Goal: Use online tool/utility: Utilize a website feature to perform a specific function

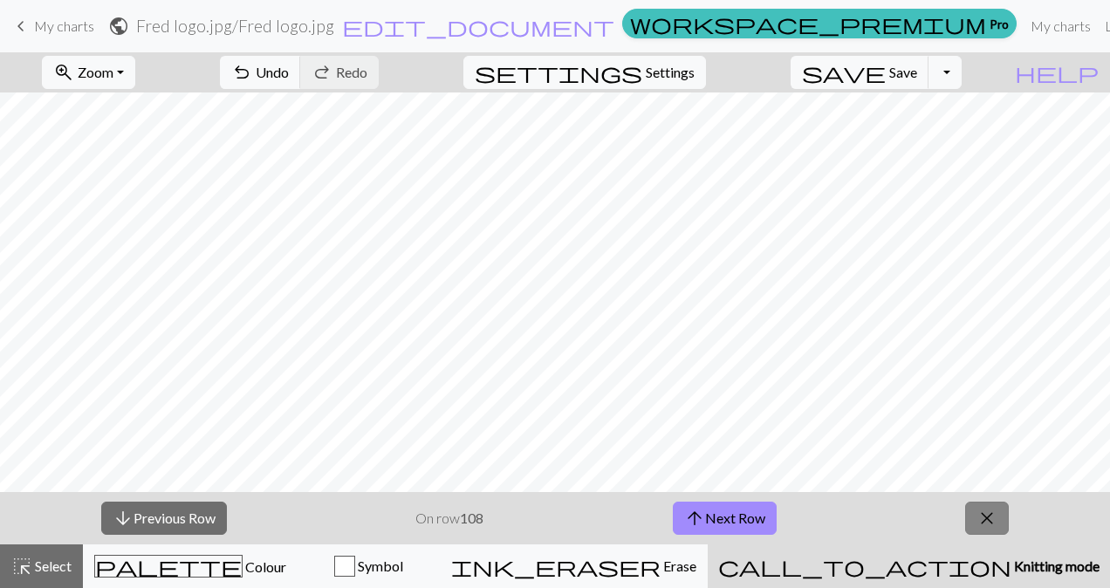
click at [996, 512] on span "close" at bounding box center [987, 518] width 21 height 24
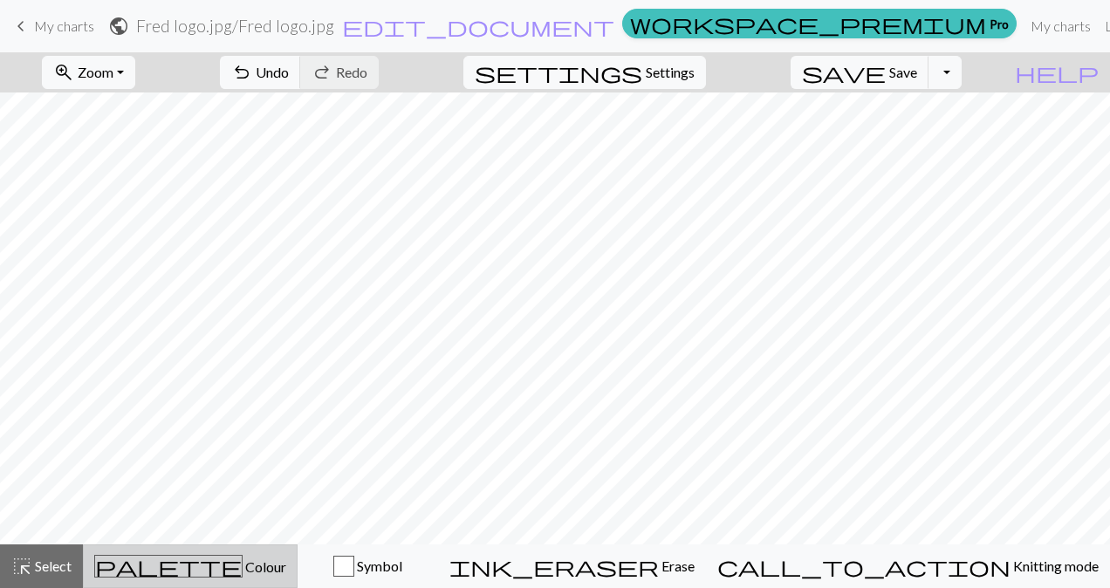
click at [175, 575] on div "palette Colour Colour" at bounding box center [190, 566] width 192 height 23
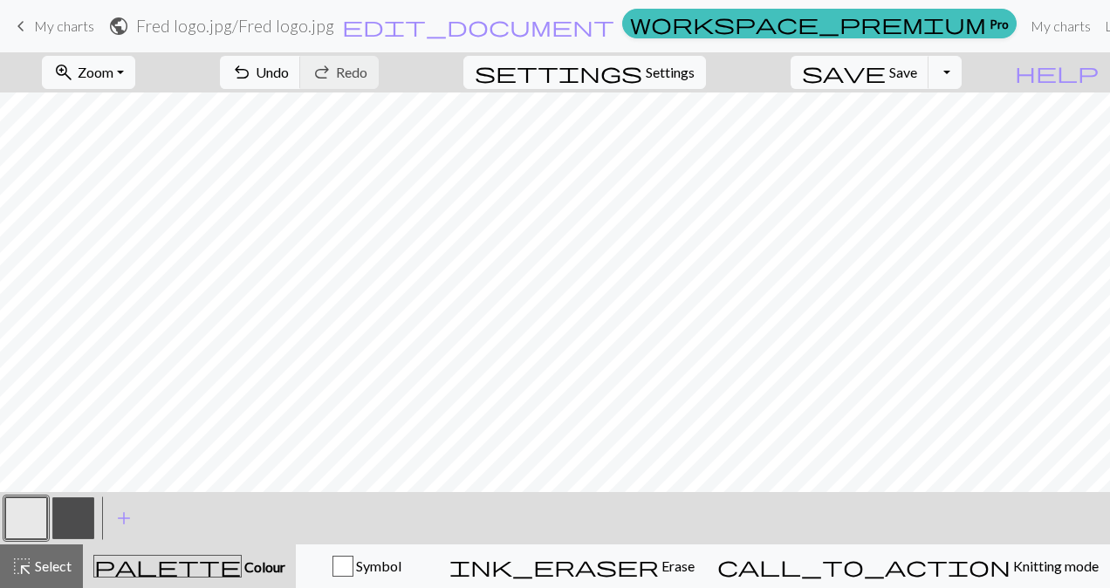
click at [67, 518] on button "button" at bounding box center [73, 519] width 42 height 42
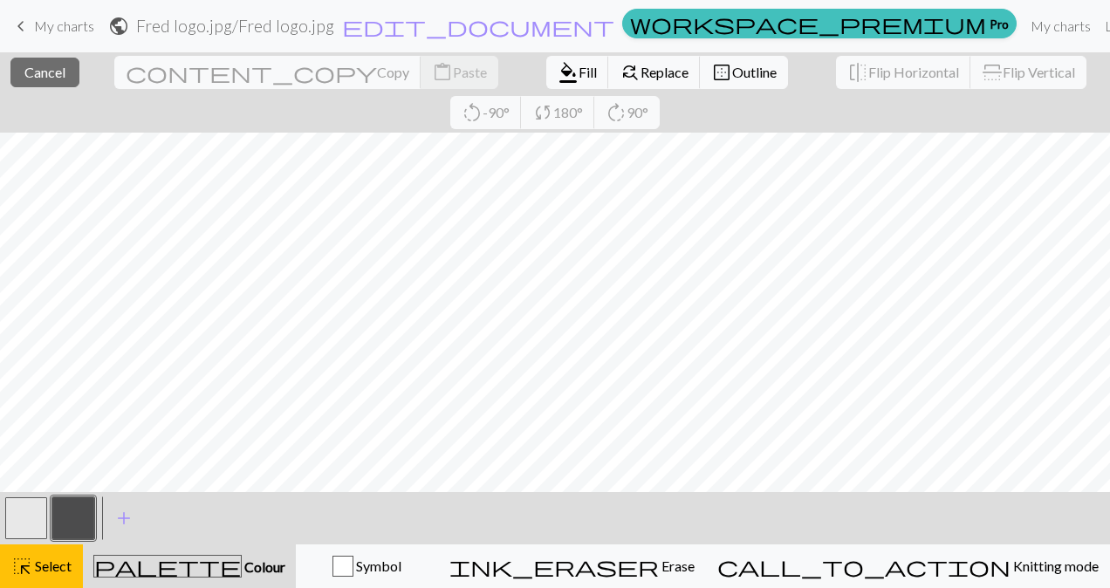
click at [70, 496] on div at bounding box center [73, 518] width 47 height 47
click at [79, 516] on button "button" at bounding box center [73, 519] width 42 height 42
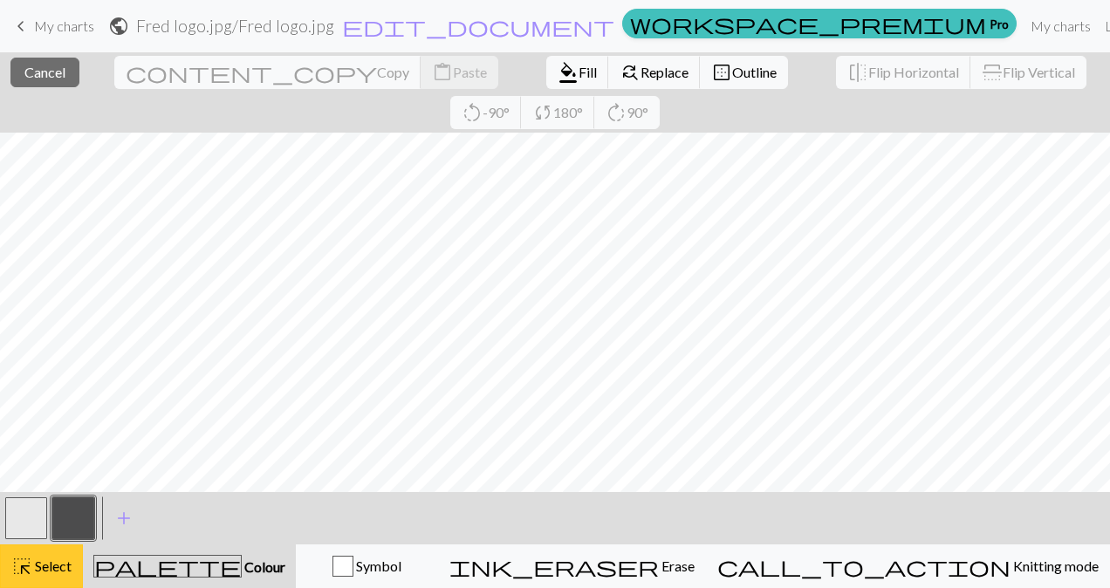
click at [55, 578] on button "highlight_alt Select Select" at bounding box center [41, 567] width 83 height 44
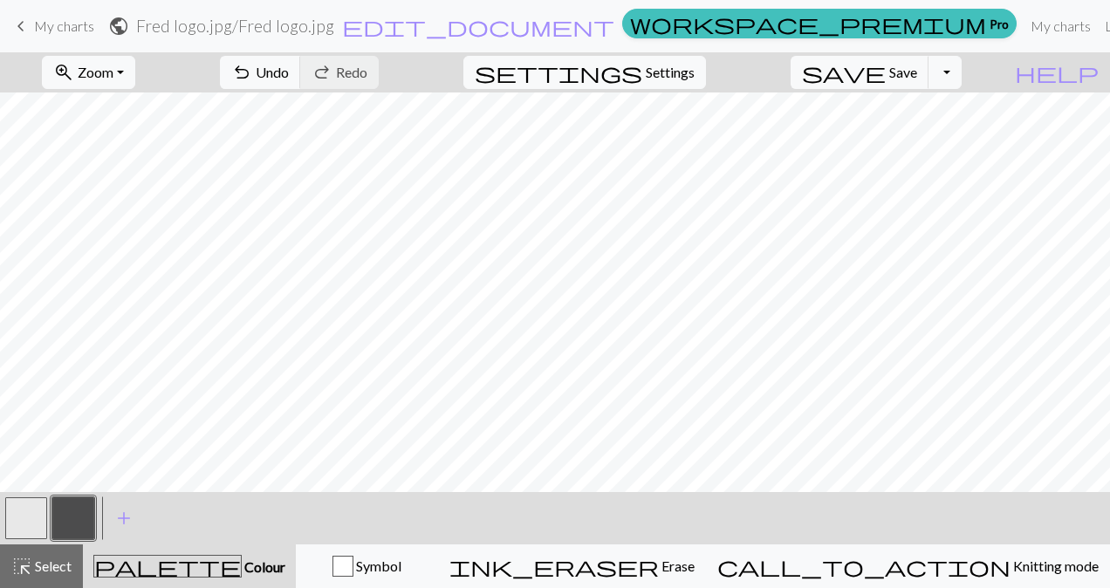
click at [74, 538] on button "button" at bounding box center [73, 519] width 42 height 42
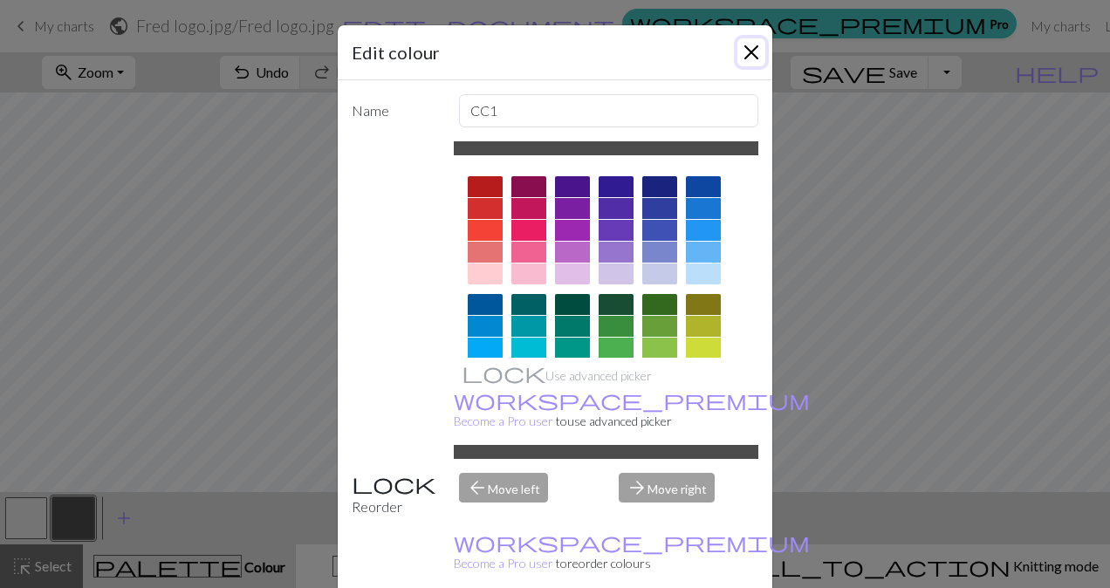
click at [754, 45] on button "Close" at bounding box center [752, 52] width 28 height 28
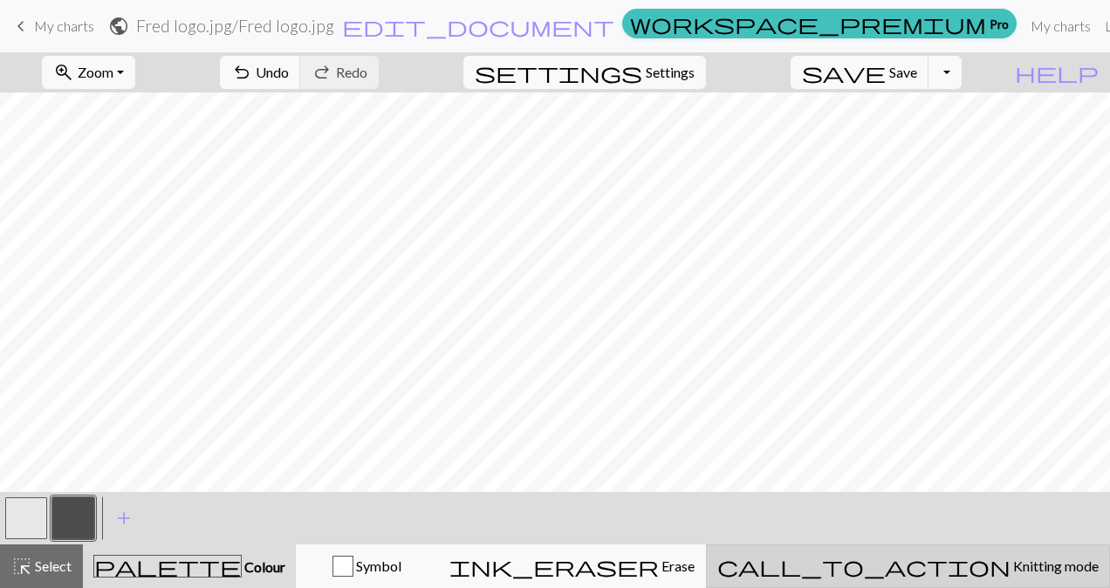
click at [1011, 562] on span "Knitting mode" at bounding box center [1055, 566] width 88 height 17
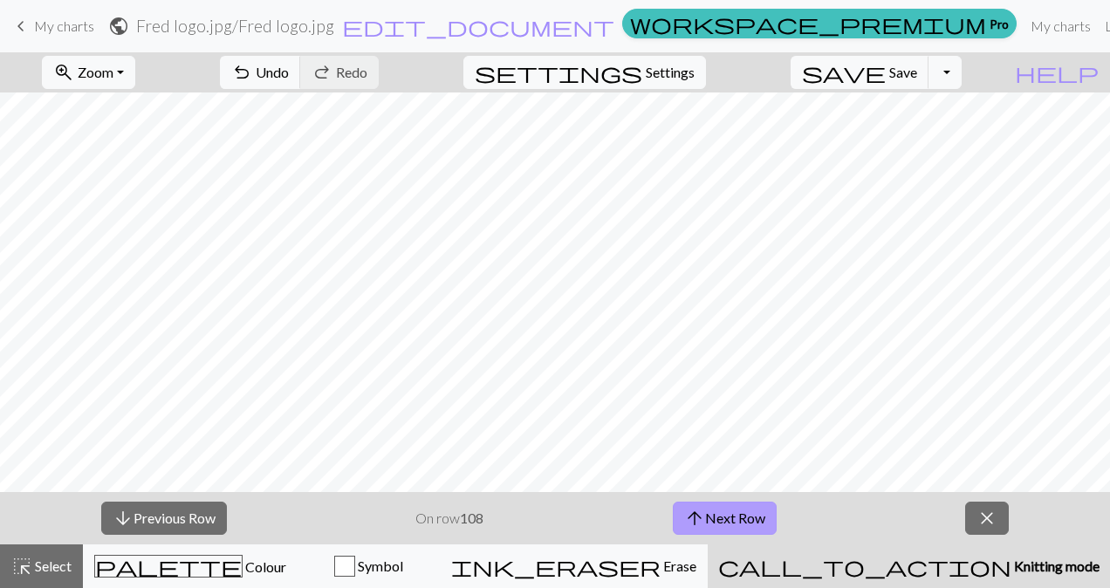
click at [728, 522] on button "arrow_upward Next Row" at bounding box center [725, 518] width 104 height 33
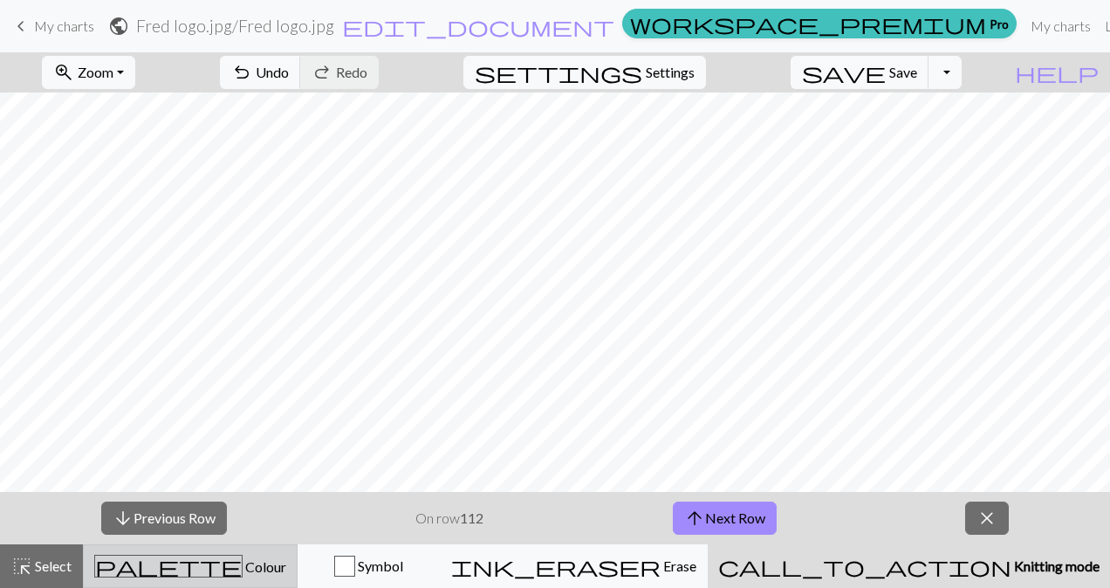
click at [149, 569] on div "palette Colour Colour" at bounding box center [190, 566] width 192 height 23
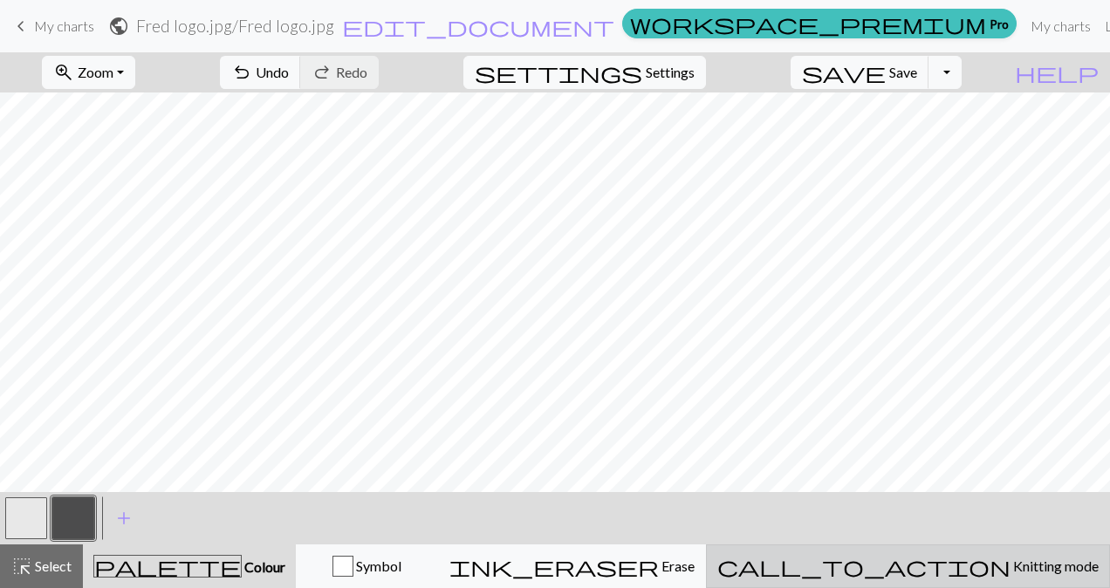
click at [1020, 580] on button "call_to_action Knitting mode Knitting mode" at bounding box center [908, 567] width 404 height 44
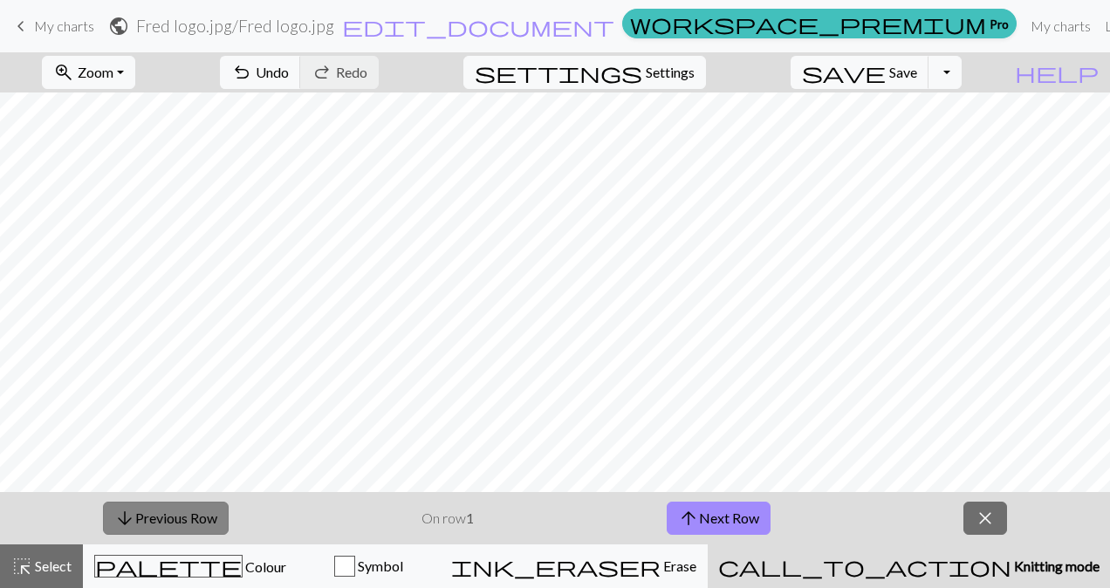
click at [209, 528] on button "arrow_downward Previous Row" at bounding box center [166, 518] width 126 height 33
click at [730, 524] on button "arrow_upward Next Row" at bounding box center [719, 518] width 104 height 33
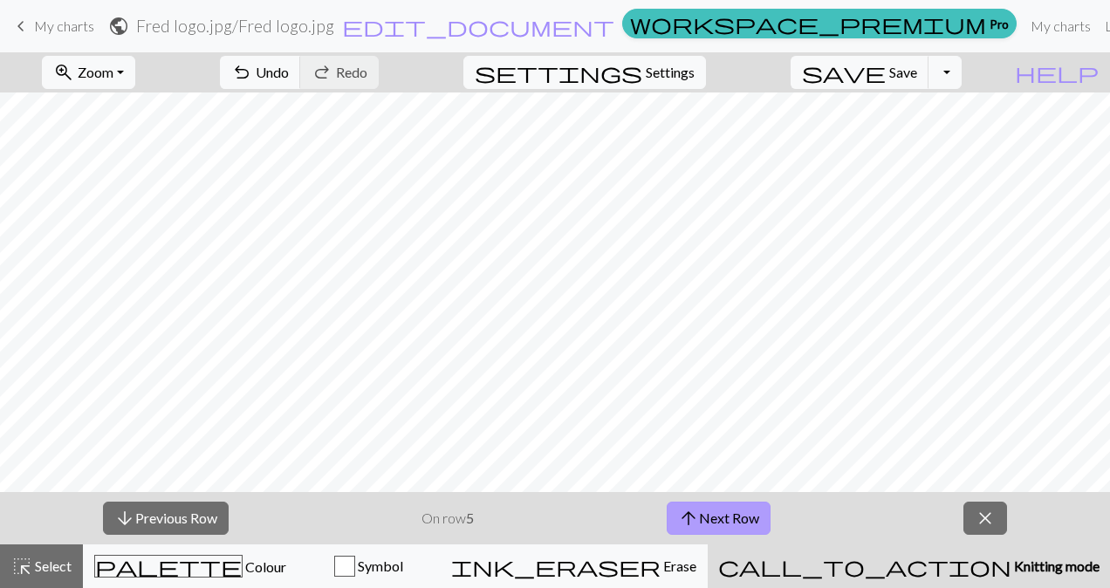
click at [730, 524] on button "arrow_upward Next Row" at bounding box center [719, 518] width 104 height 33
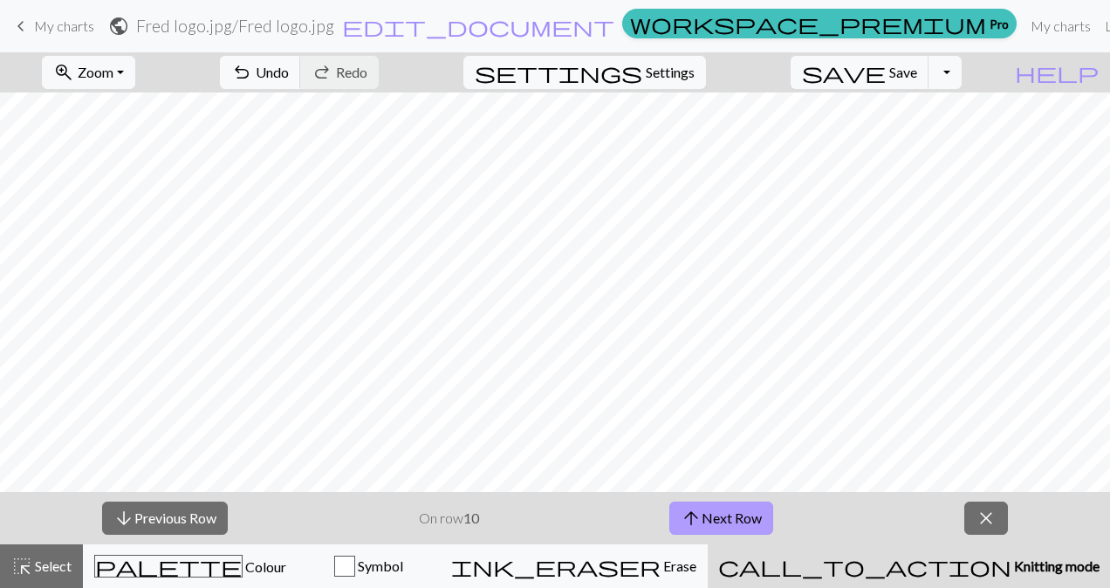
click at [730, 524] on button "arrow_upward Next Row" at bounding box center [722, 518] width 104 height 33
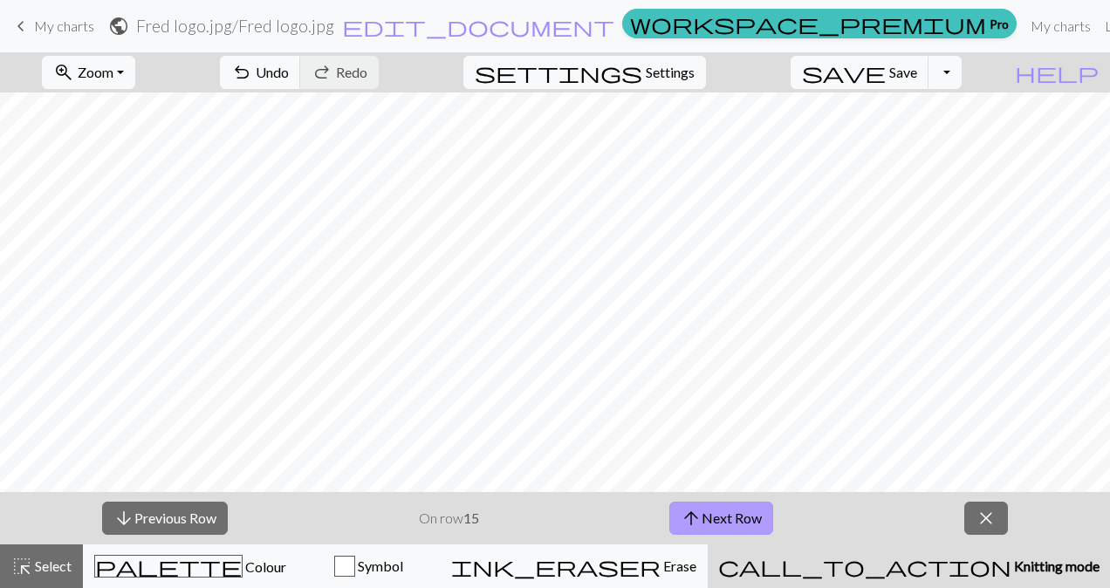
click at [737, 530] on button "arrow_upward Next Row" at bounding box center [722, 518] width 104 height 33
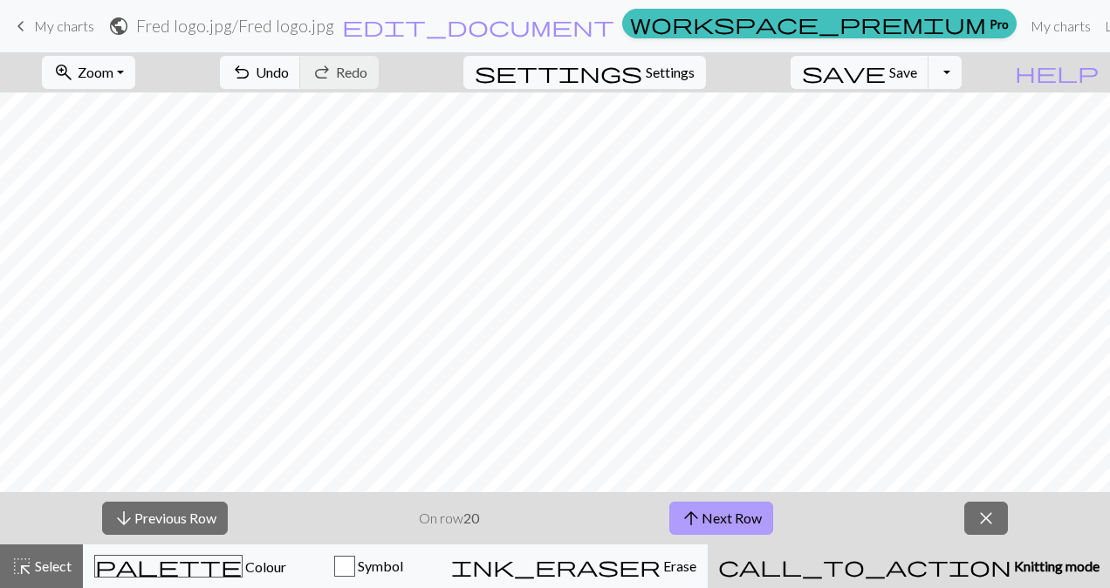
click at [737, 530] on button "arrow_upward Next Row" at bounding box center [722, 518] width 104 height 33
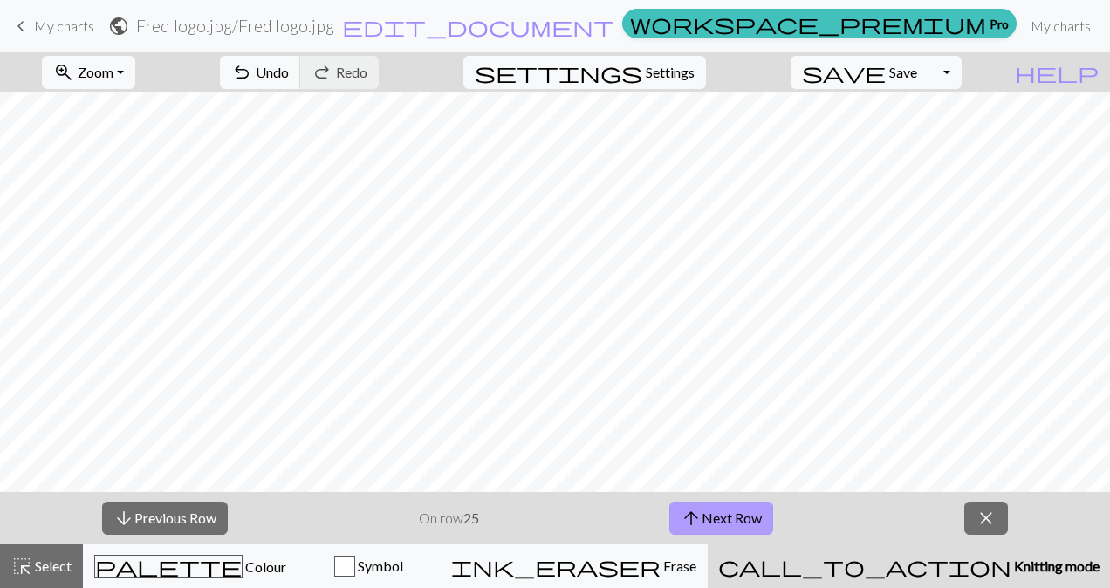
click at [737, 530] on button "arrow_upward Next Row" at bounding box center [722, 518] width 104 height 33
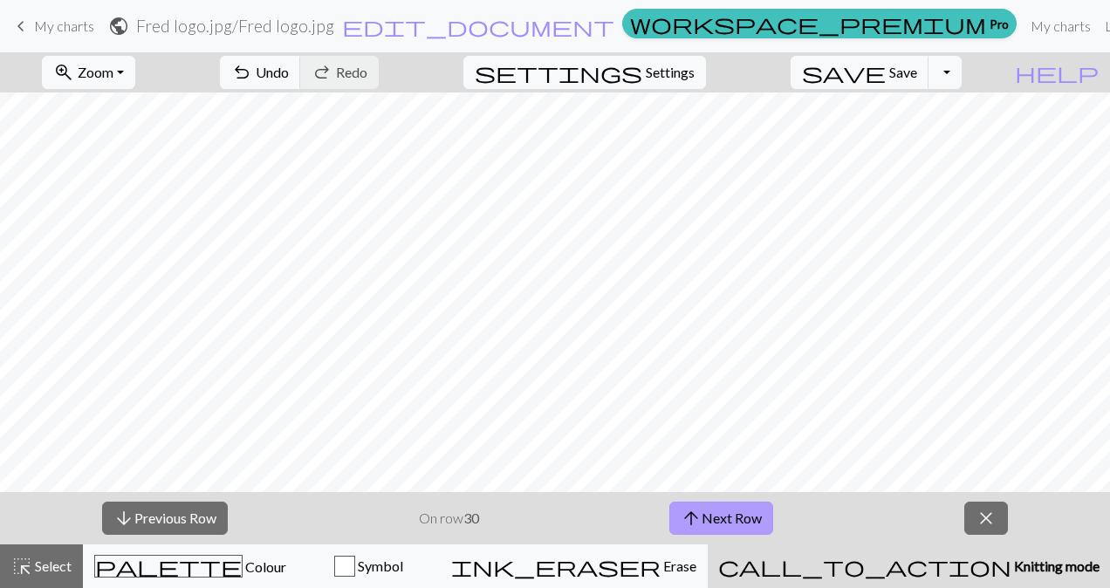
click at [737, 530] on button "arrow_upward Next Row" at bounding box center [722, 518] width 104 height 33
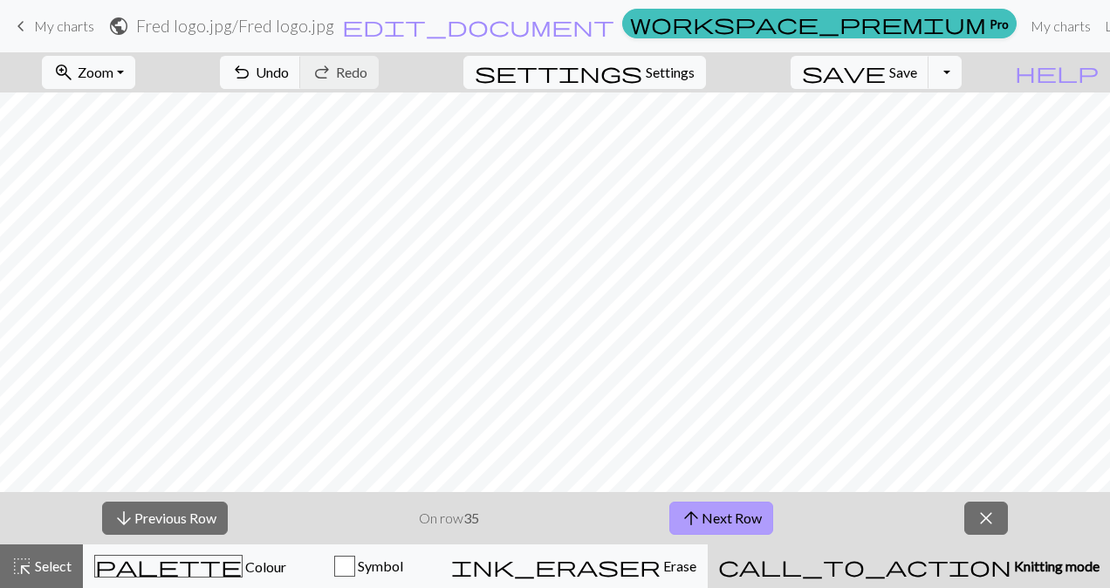
click at [737, 530] on button "arrow_upward Next Row" at bounding box center [722, 518] width 104 height 33
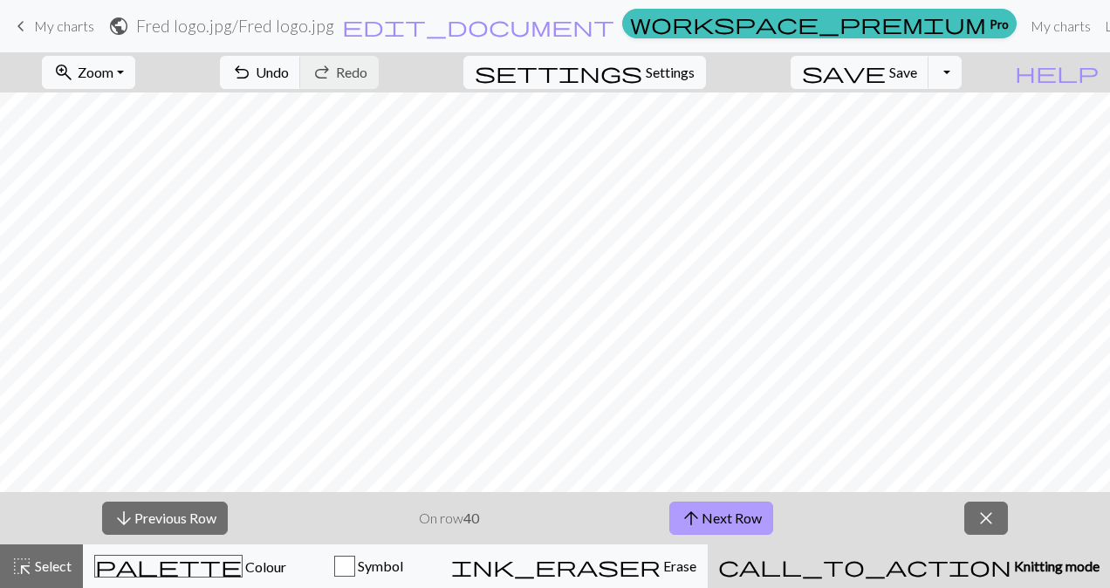
click at [737, 530] on button "arrow_upward Next Row" at bounding box center [722, 518] width 104 height 33
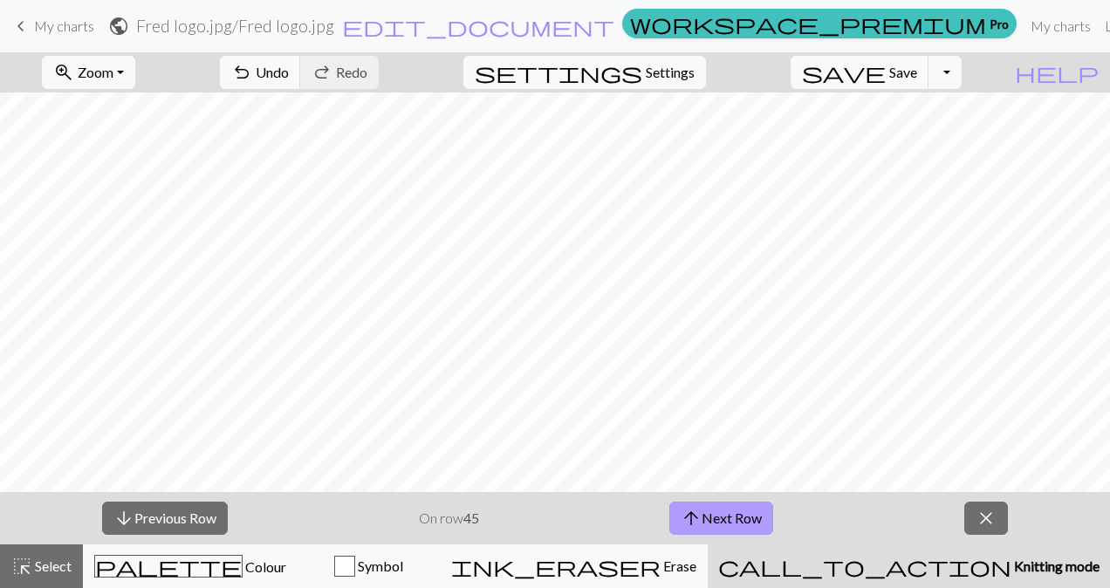
click at [737, 530] on button "arrow_upward Next Row" at bounding box center [722, 518] width 104 height 33
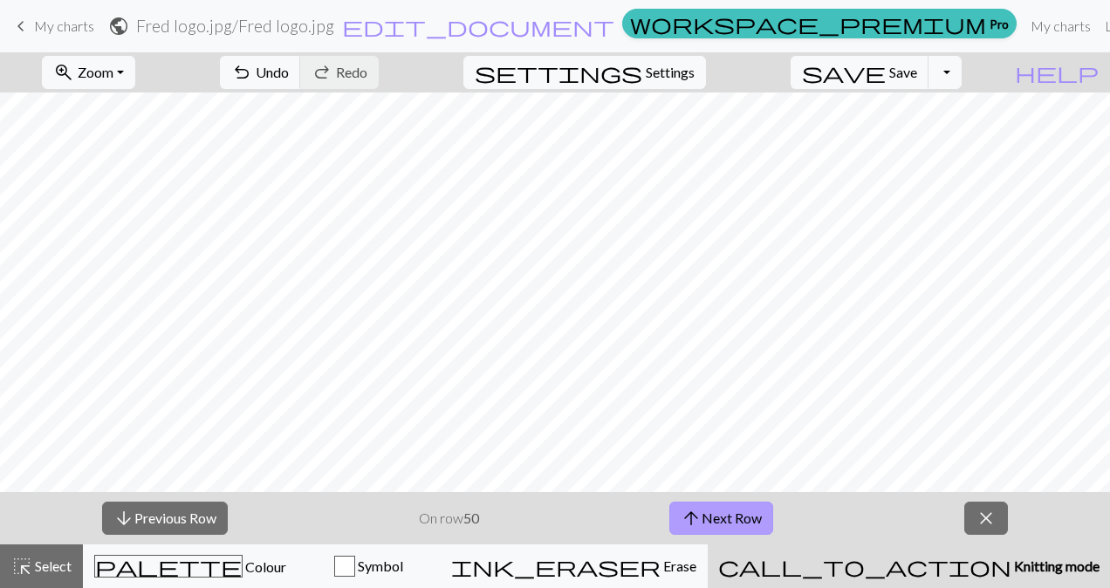
click at [737, 530] on button "arrow_upward Next Row" at bounding box center [722, 518] width 104 height 33
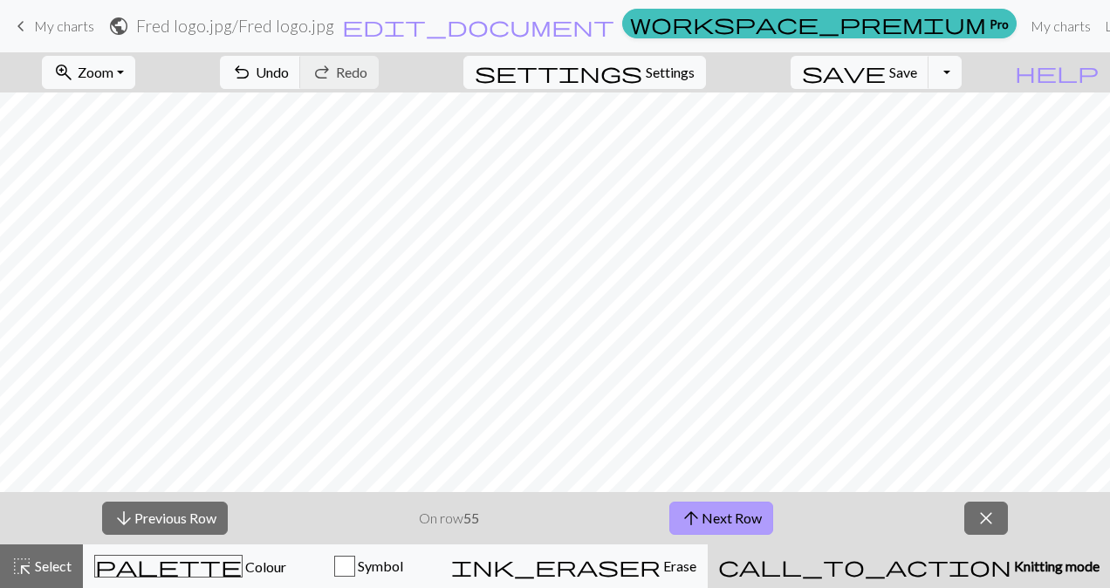
click at [737, 530] on button "arrow_upward Next Row" at bounding box center [722, 518] width 104 height 33
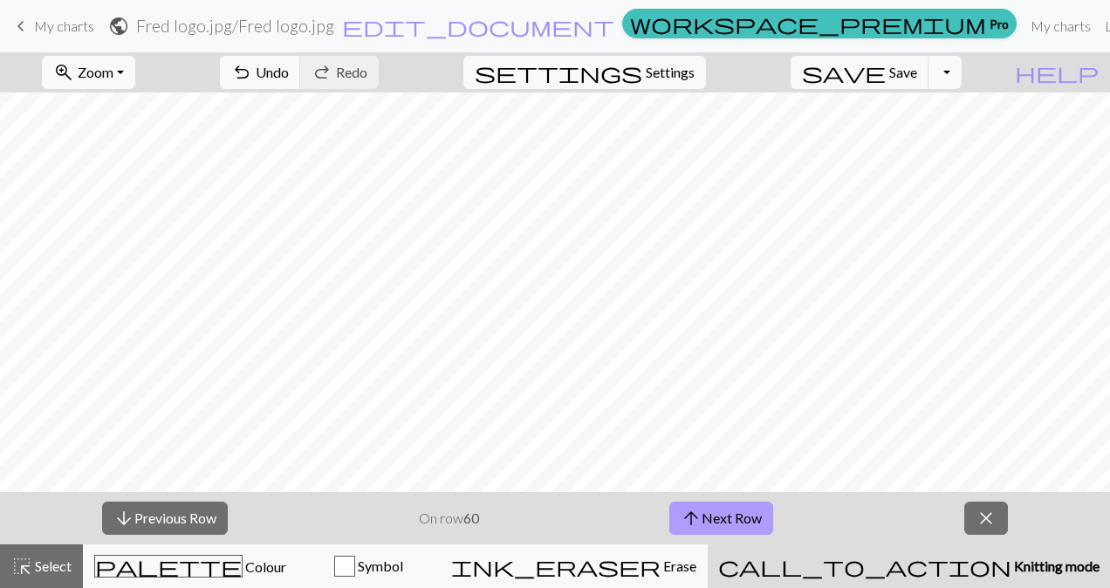
click at [737, 530] on button "arrow_upward Next Row" at bounding box center [722, 518] width 104 height 33
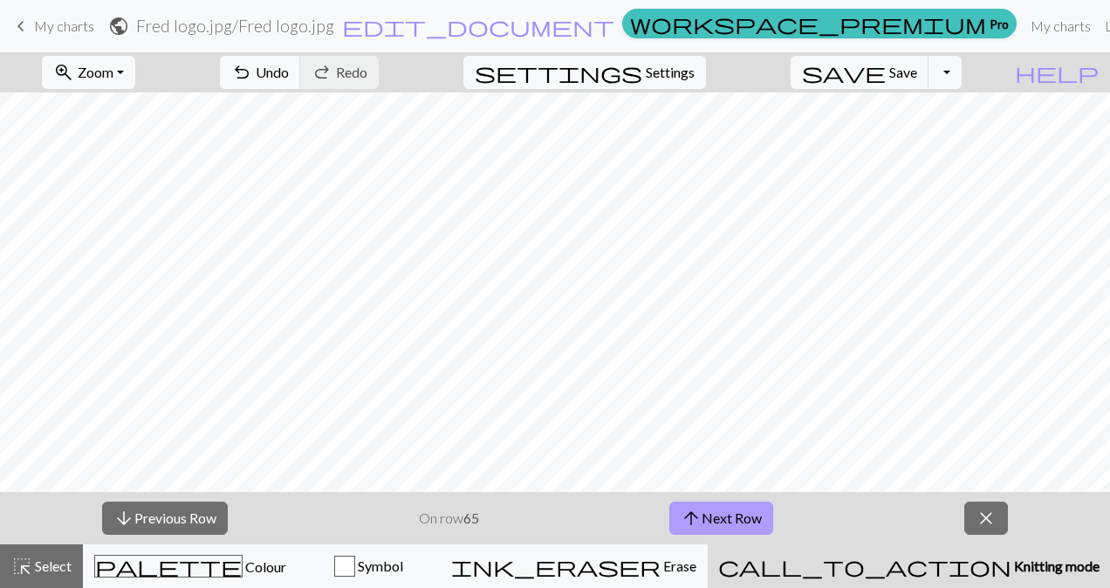
click at [737, 530] on button "arrow_upward Next Row" at bounding box center [722, 518] width 104 height 33
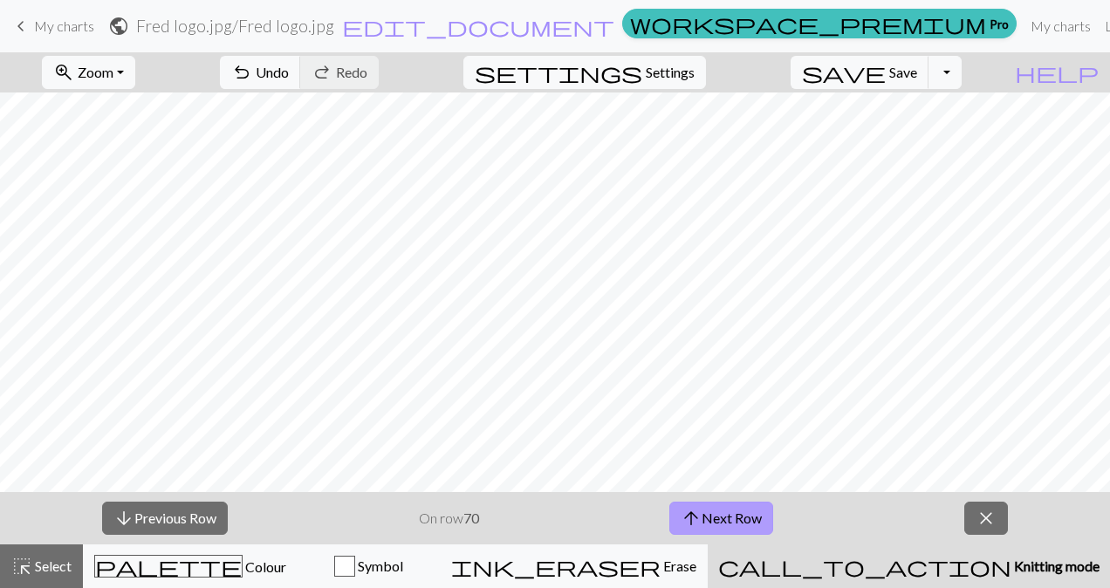
click at [737, 530] on button "arrow_upward Next Row" at bounding box center [722, 518] width 104 height 33
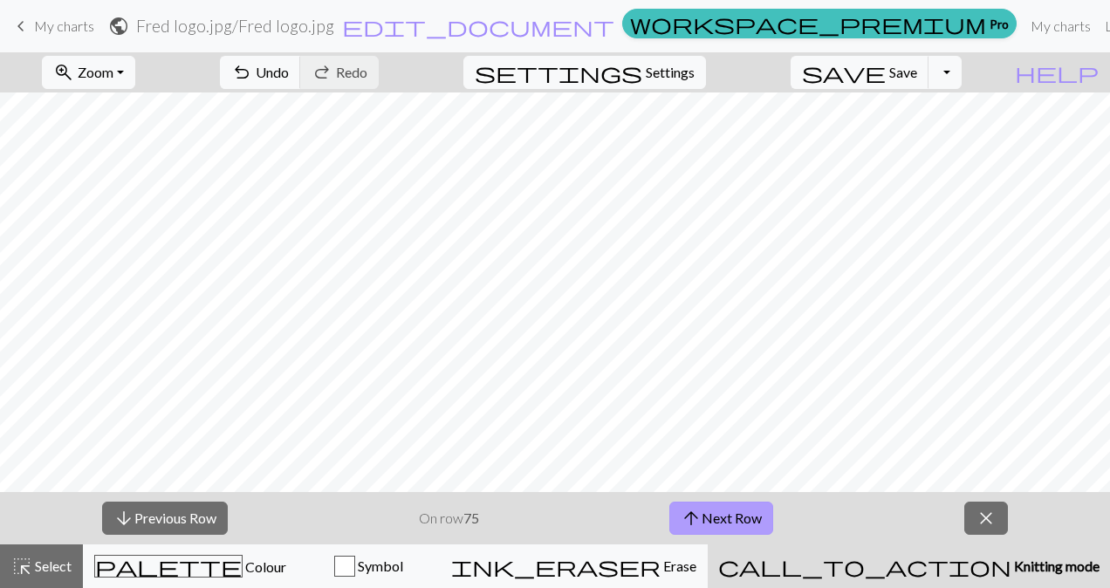
click at [737, 530] on button "arrow_upward Next Row" at bounding box center [722, 518] width 104 height 33
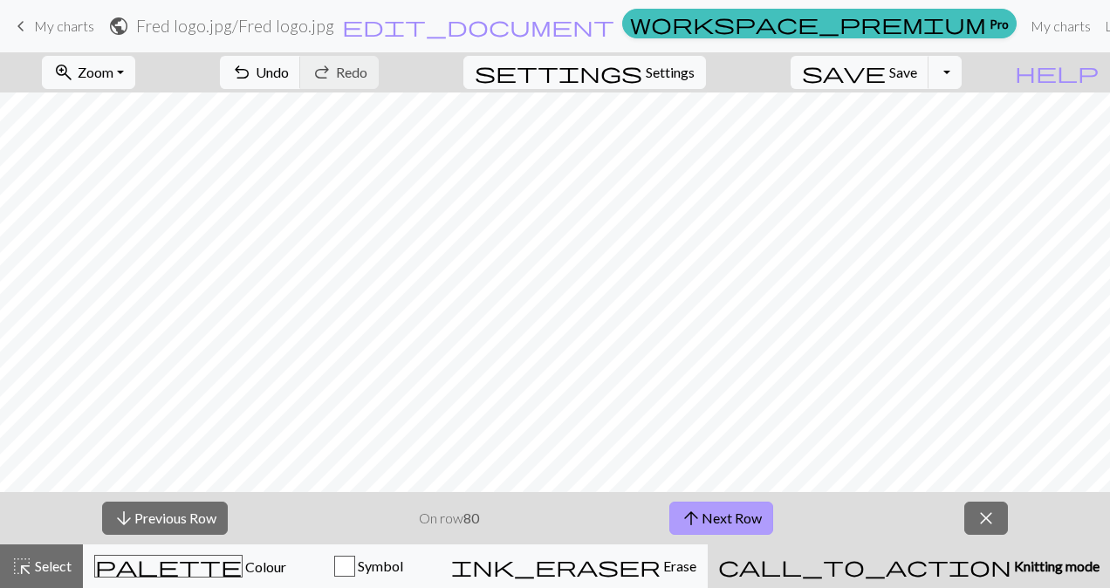
click at [737, 530] on button "arrow_upward Next Row" at bounding box center [722, 518] width 104 height 33
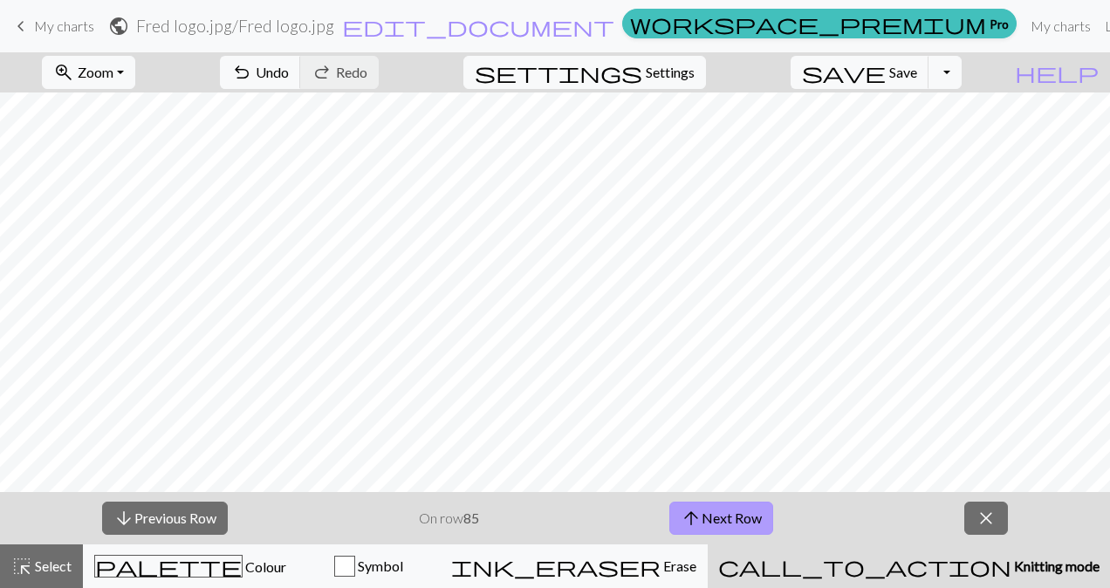
click at [737, 530] on button "arrow_upward Next Row" at bounding box center [722, 518] width 104 height 33
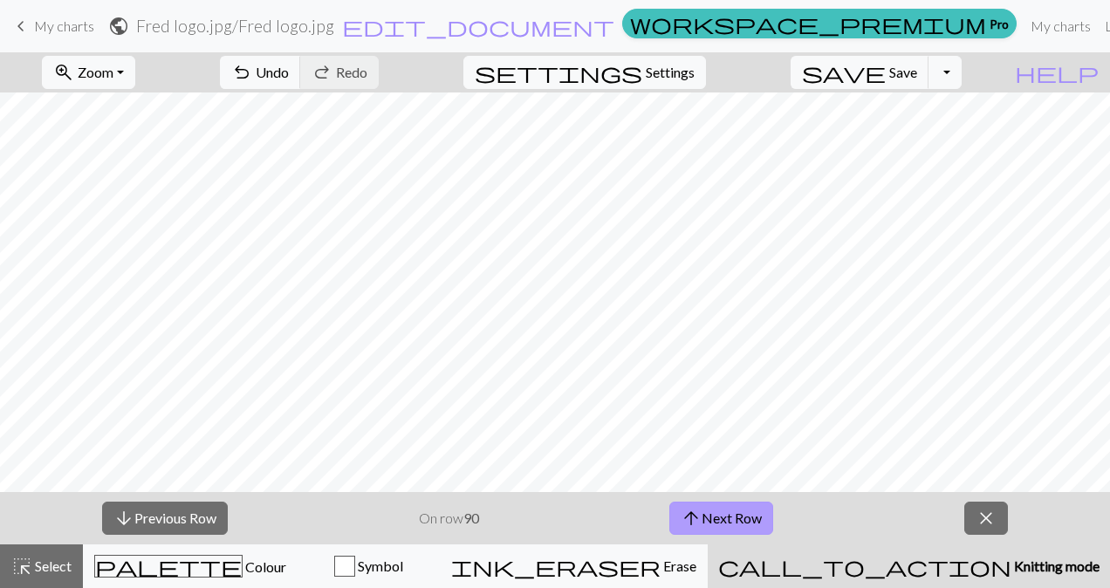
click at [737, 530] on button "arrow_upward Next Row" at bounding box center [722, 518] width 104 height 33
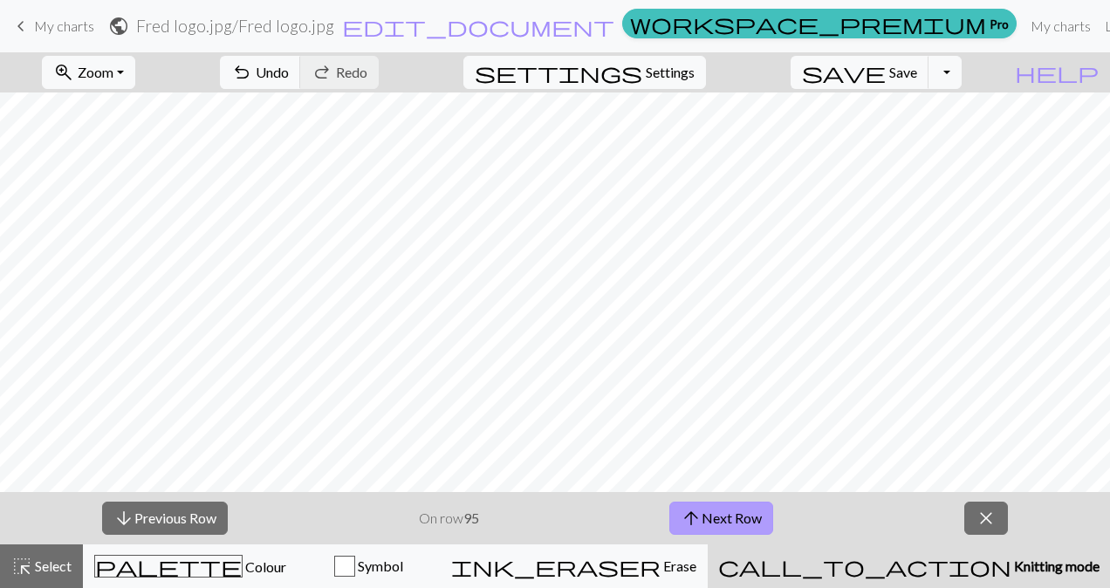
click at [737, 530] on button "arrow_upward Next Row" at bounding box center [722, 518] width 104 height 33
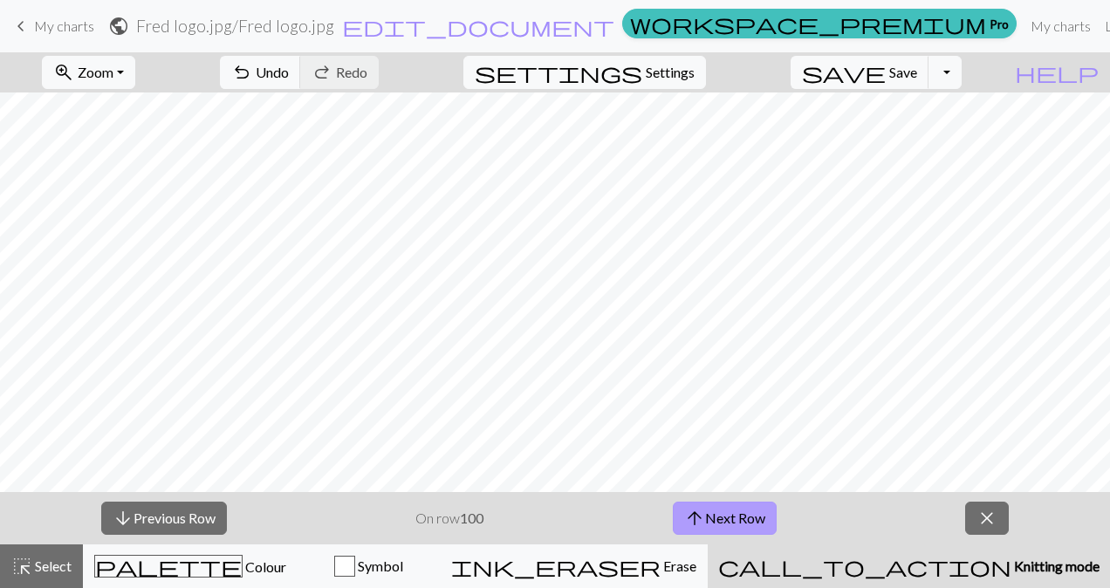
click at [737, 530] on button "arrow_upward Next Row" at bounding box center [725, 518] width 104 height 33
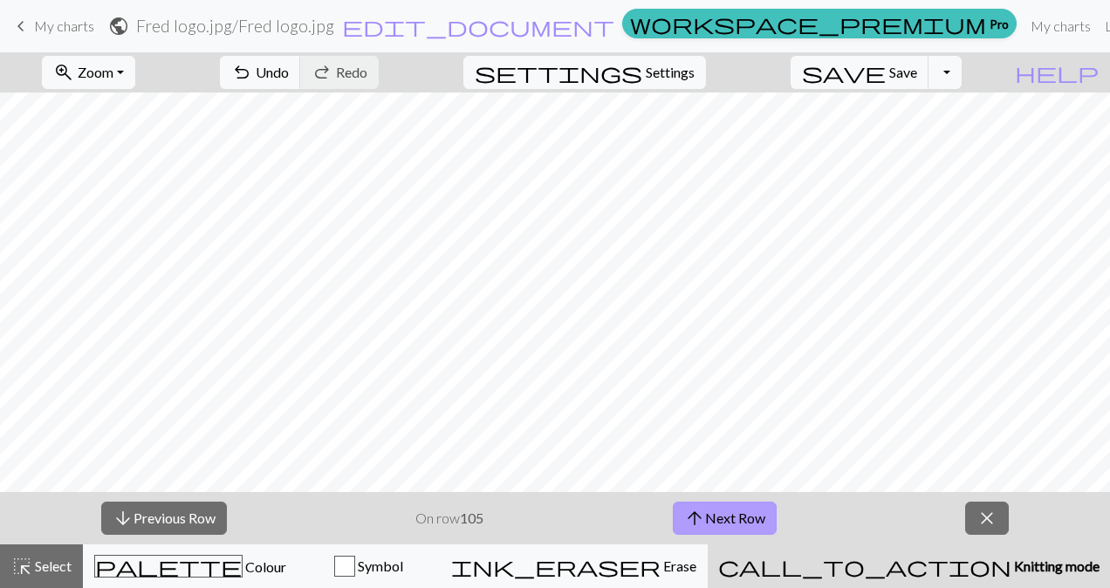
click at [737, 530] on button "arrow_upward Next Row" at bounding box center [725, 518] width 104 height 33
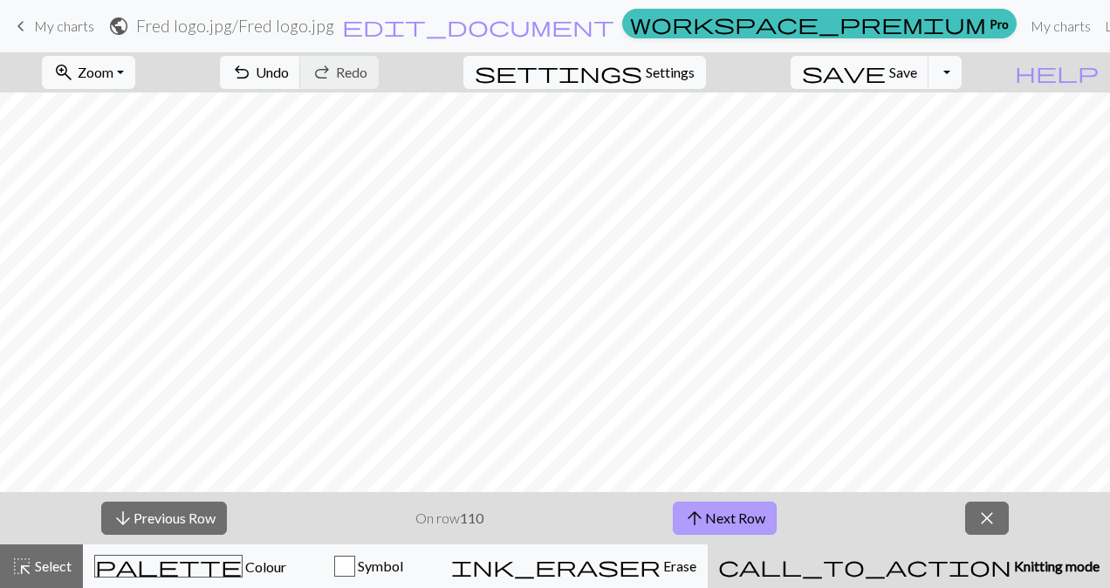
click at [737, 530] on button "arrow_upward Next Row" at bounding box center [725, 518] width 104 height 33
click at [198, 523] on button "arrow_downward Previous Row" at bounding box center [164, 518] width 126 height 33
click at [168, 518] on button "arrow_downward Previous Row" at bounding box center [164, 518] width 126 height 33
click at [164, 514] on button "arrow_downward Previous Row" at bounding box center [164, 518] width 126 height 33
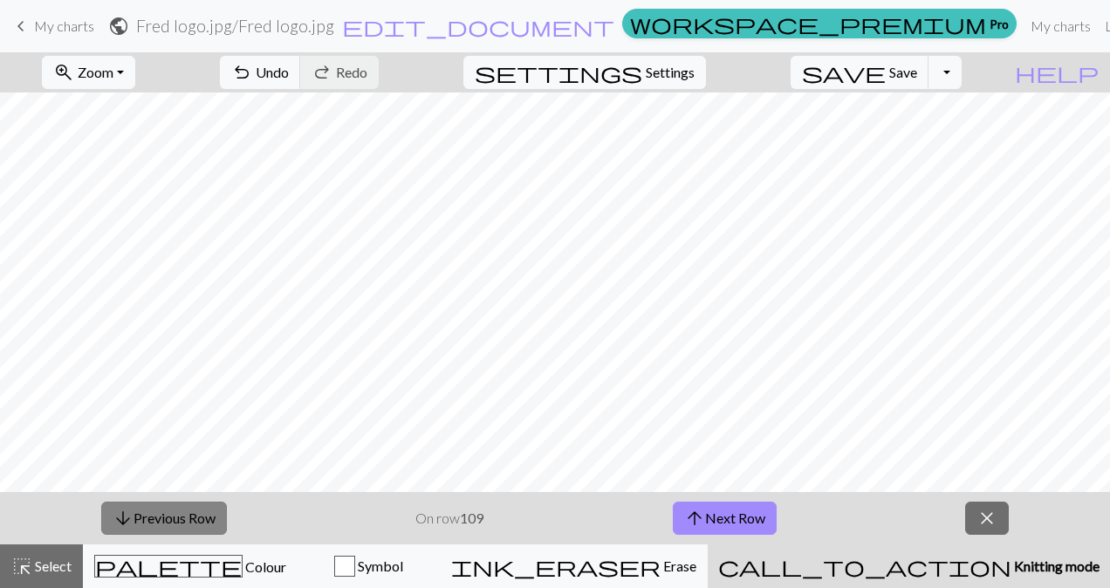
click at [185, 526] on button "arrow_downward Previous Row" at bounding box center [164, 518] width 126 height 33
click at [165, 511] on button "arrow_downward Previous Row" at bounding box center [164, 518] width 126 height 33
click at [189, 509] on button "arrow_downward Previous Row" at bounding box center [164, 518] width 126 height 33
click at [199, 524] on button "arrow_downward Previous Row" at bounding box center [164, 518] width 126 height 33
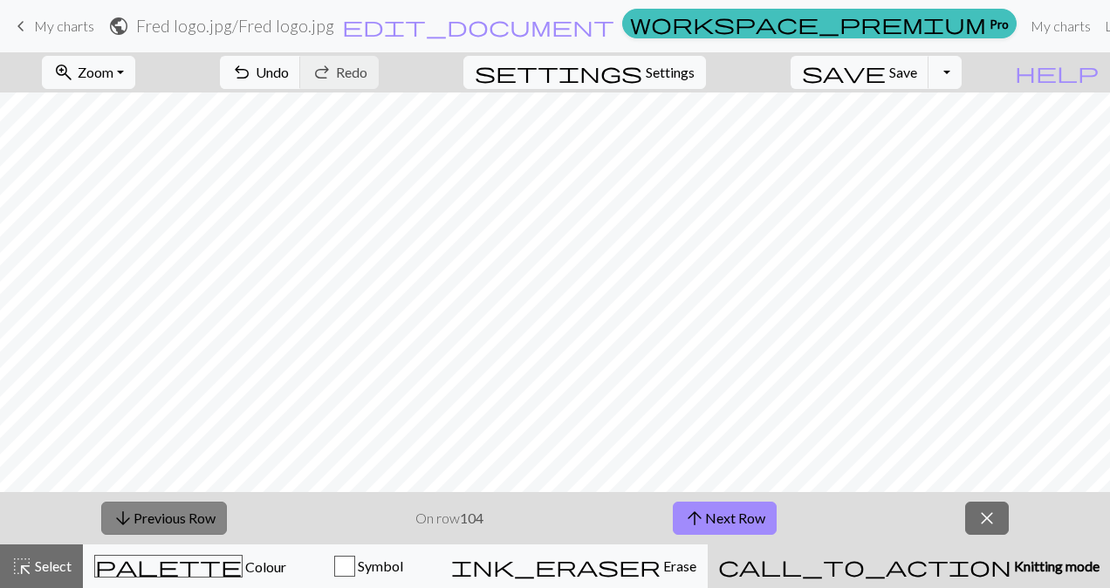
click at [206, 519] on button "arrow_downward Previous Row" at bounding box center [164, 518] width 126 height 33
click at [180, 520] on button "arrow_downward Previous Row" at bounding box center [164, 518] width 126 height 33
click at [148, 524] on button "arrow_downward Previous Row" at bounding box center [164, 518] width 126 height 33
click at [142, 511] on button "arrow_downward Previous Row" at bounding box center [164, 518] width 126 height 33
click at [148, 522] on button "arrow_downward Previous Row" at bounding box center [164, 518] width 126 height 33
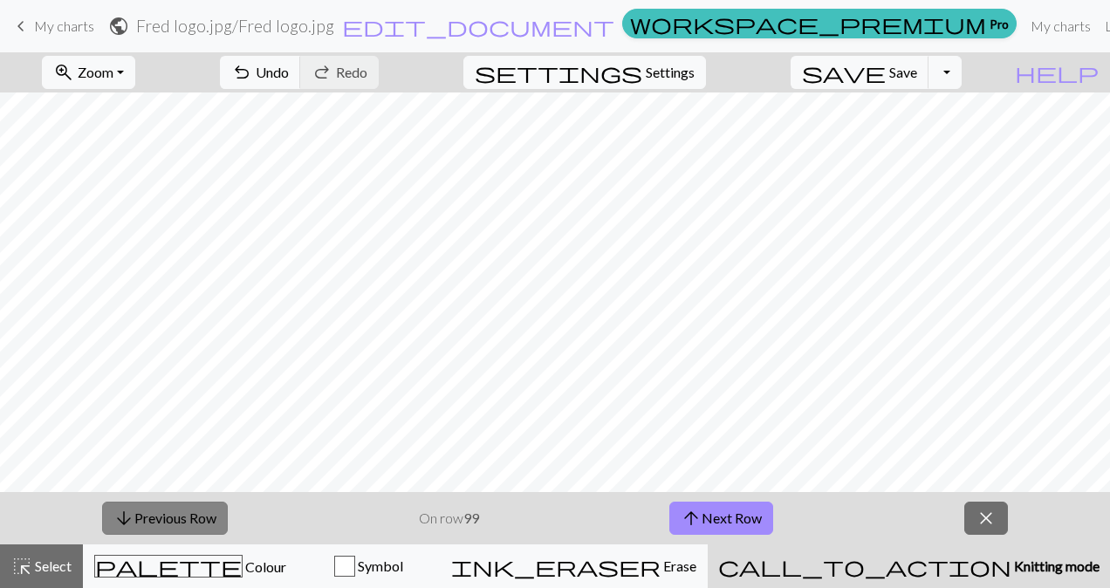
click at [184, 512] on button "arrow_downward Previous Row" at bounding box center [165, 518] width 126 height 33
click at [185, 519] on button "arrow_downward Previous Row" at bounding box center [165, 518] width 126 height 33
click at [179, 518] on button "arrow_downward Previous Row" at bounding box center [165, 518] width 126 height 33
click at [201, 513] on button "arrow_downward Previous Row" at bounding box center [165, 518] width 126 height 33
